Goal: Task Accomplishment & Management: Manage account settings

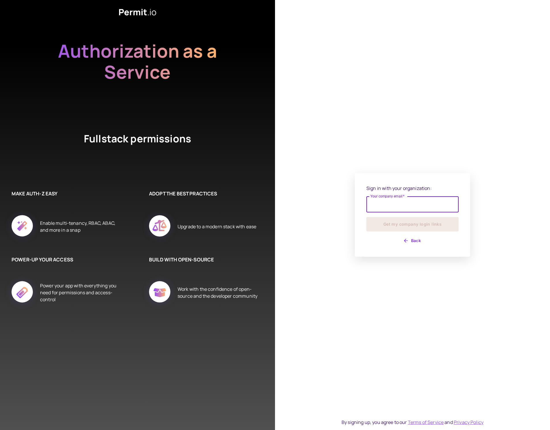
click at [406, 208] on input "Your company email   *" at bounding box center [413, 204] width 92 height 16
type input "**********"
click at [413, 227] on button "Get my company login links" at bounding box center [413, 224] width 92 height 14
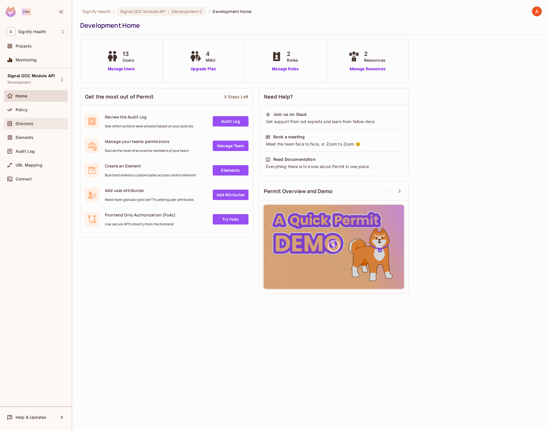
click at [21, 119] on div "Directory" at bounding box center [36, 124] width 64 height 12
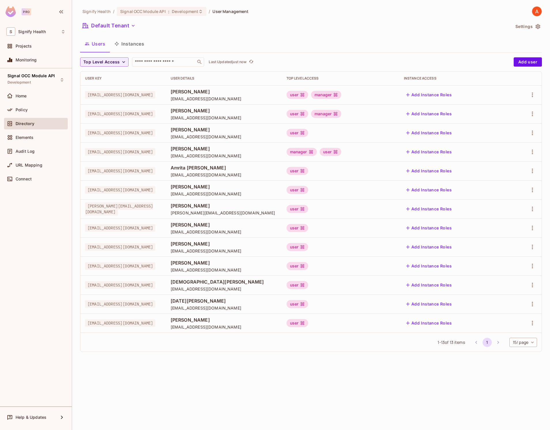
click at [277, 94] on span "[PERSON_NAME]" at bounding box center [224, 92] width 107 height 6
click at [497, 95] on div "Add Instance Roles" at bounding box center [453, 94] width 99 height 9
click at [341, 91] on div "manager" at bounding box center [326, 95] width 30 height 8
click at [535, 97] on icon "button" at bounding box center [532, 94] width 7 height 7
click at [512, 106] on li "Edit" at bounding box center [507, 108] width 51 height 13
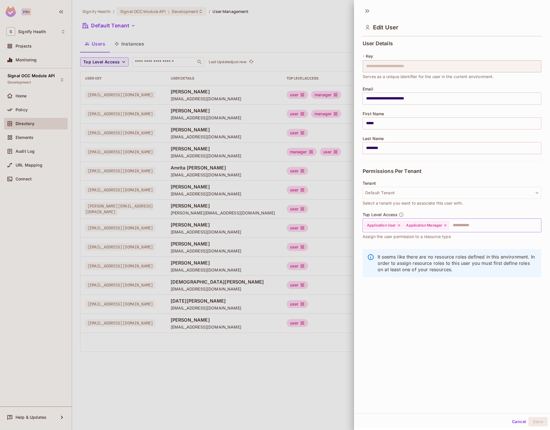
click at [446, 226] on icon at bounding box center [446, 225] width 4 height 4
drag, startPoint x: 535, startPoint y: 421, endPoint x: 538, endPoint y: 400, distance: 21.9
click at [535, 421] on button "Save" at bounding box center [538, 421] width 19 height 9
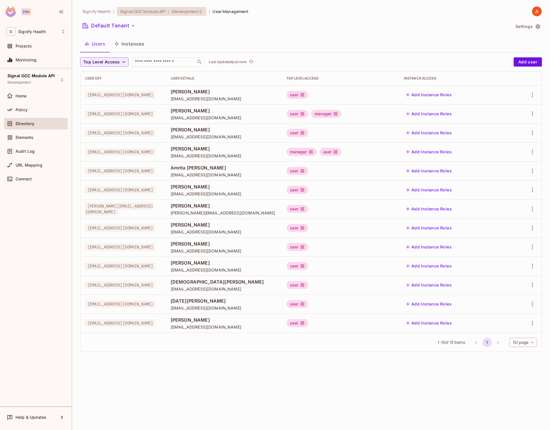
click at [173, 13] on span "Development" at bounding box center [185, 11] width 27 height 5
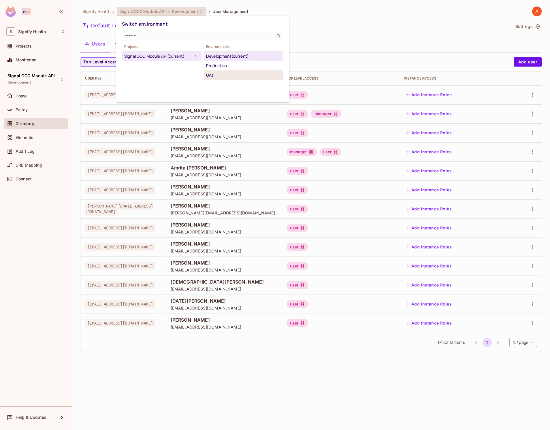
click at [220, 74] on div "UAT" at bounding box center [243, 75] width 75 height 7
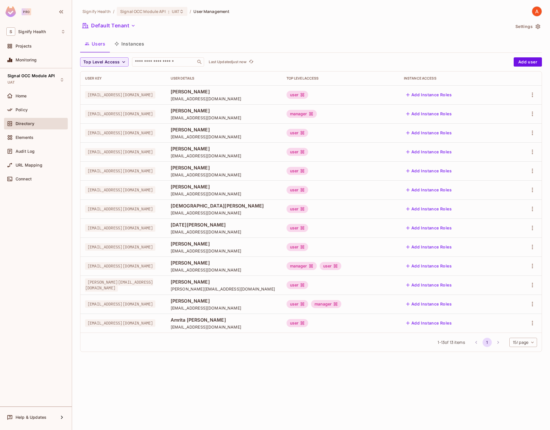
click at [392, 267] on div "manager user" at bounding box center [341, 266] width 108 height 8
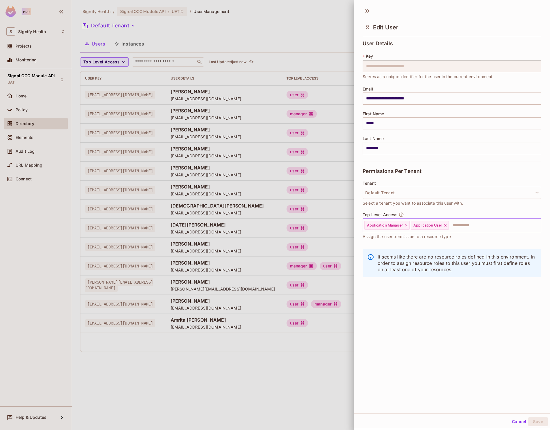
click at [405, 225] on icon at bounding box center [406, 225] width 4 height 4
click at [538, 422] on button "Save" at bounding box center [538, 421] width 19 height 9
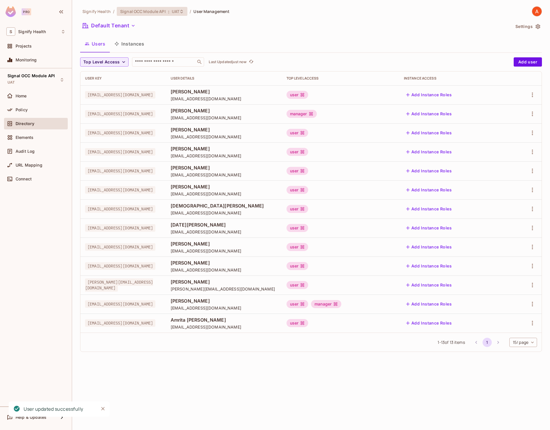
click at [173, 11] on span "UAT" at bounding box center [175, 11] width 7 height 5
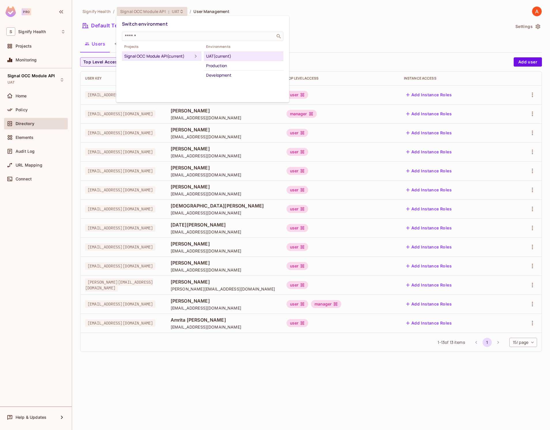
click at [222, 53] on div "UAT (current)" at bounding box center [243, 56] width 75 height 7
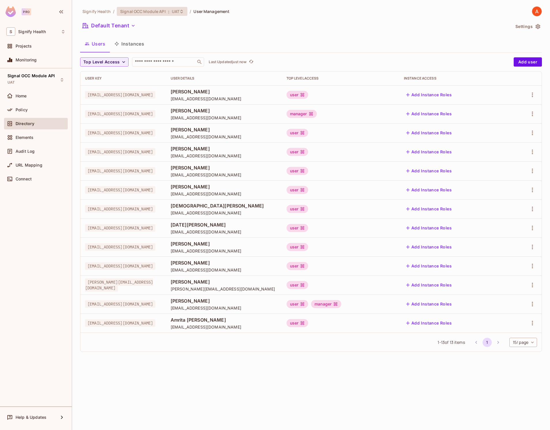
click at [176, 12] on span "UAT" at bounding box center [175, 11] width 7 height 5
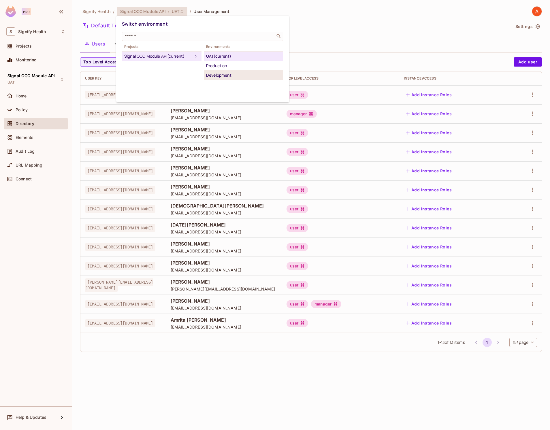
click at [217, 72] on div "Development" at bounding box center [243, 75] width 75 height 7
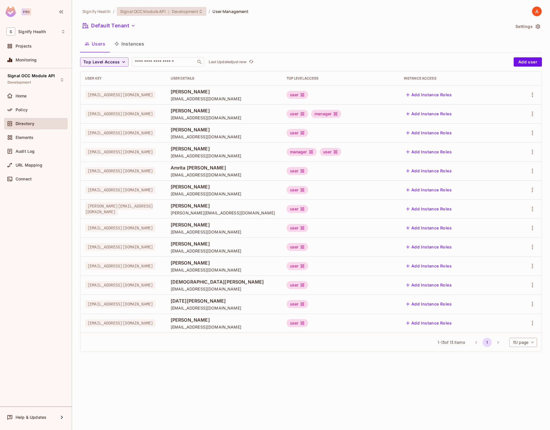
click at [184, 12] on span "Development" at bounding box center [185, 11] width 27 height 5
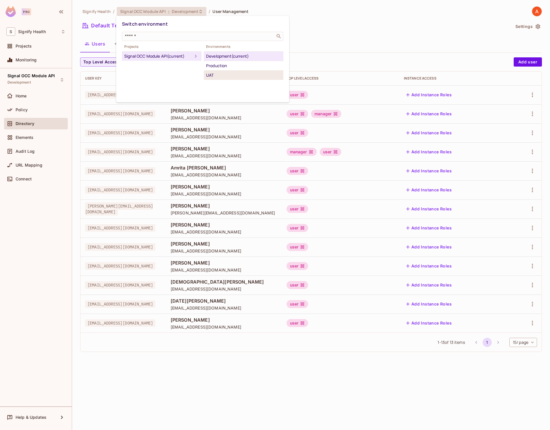
click at [216, 73] on div "UAT" at bounding box center [243, 75] width 75 height 7
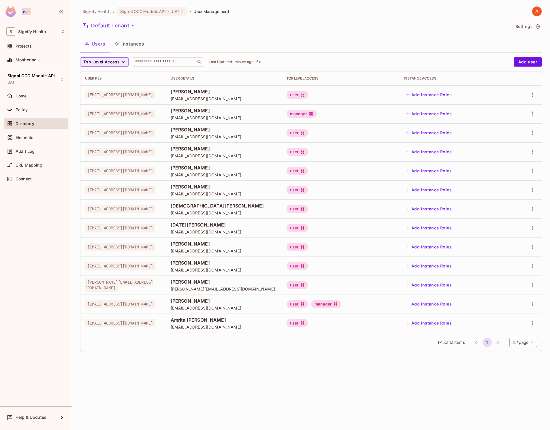
click at [277, 264] on span "[PERSON_NAME]" at bounding box center [224, 263] width 107 height 6
click at [309, 266] on div "user" at bounding box center [298, 266] width 22 height 8
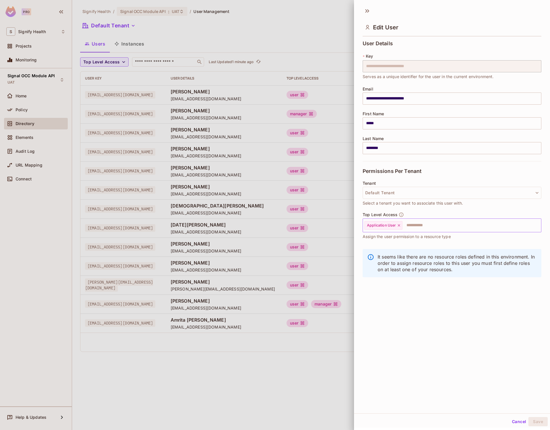
click at [417, 226] on input "text" at bounding box center [466, 226] width 127 height 12
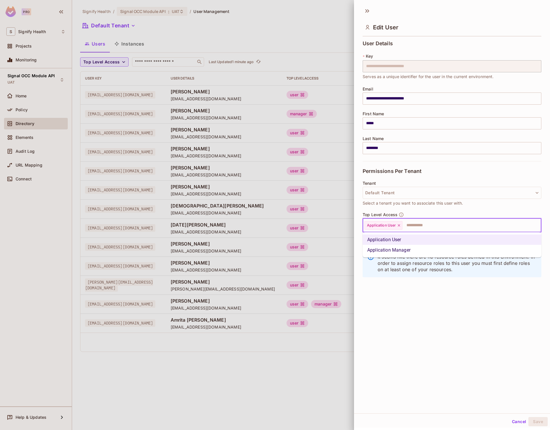
click at [412, 247] on li "Application Manager" at bounding box center [452, 250] width 179 height 10
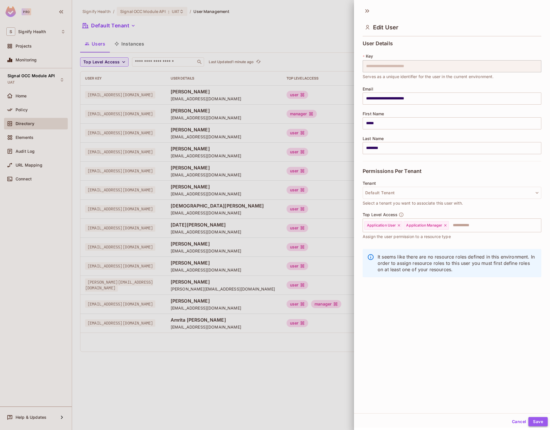
click at [539, 420] on button "Save" at bounding box center [538, 421] width 19 height 9
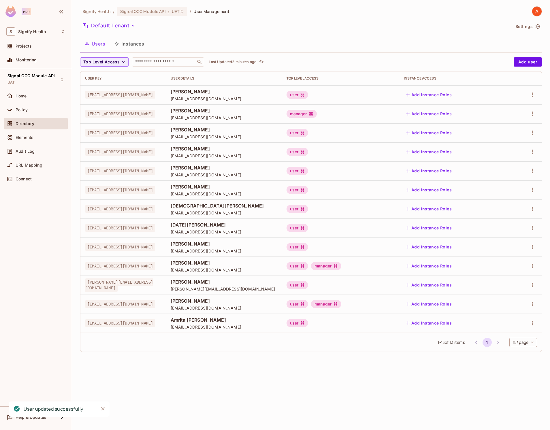
click at [388, 267] on div "user manager" at bounding box center [341, 266] width 108 height 8
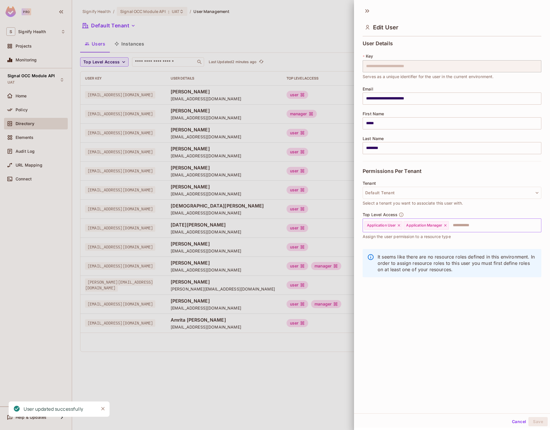
click at [445, 225] on icon at bounding box center [446, 225] width 4 height 4
click at [535, 421] on button "Save" at bounding box center [538, 421] width 19 height 9
